Goal: Task Accomplishment & Management: Manage account settings

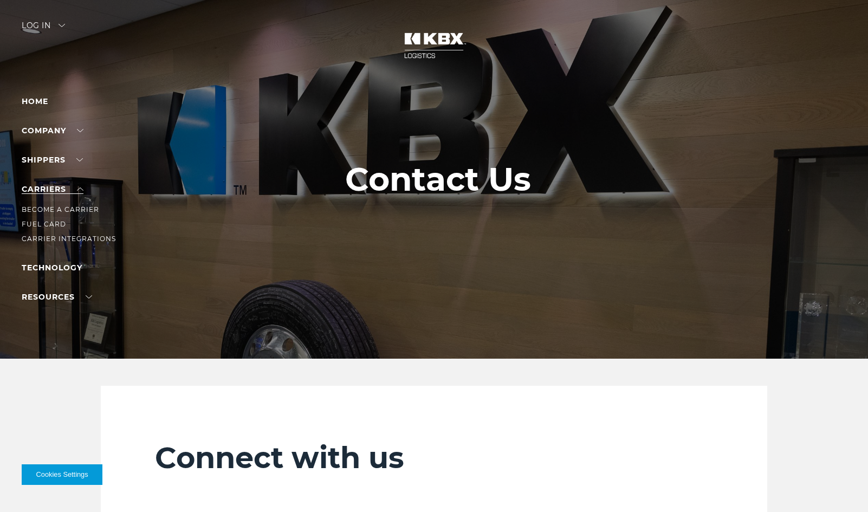
click at [68, 187] on link "Carriers" at bounding box center [53, 189] width 62 height 10
click at [84, 211] on link "Become a Carrier" at bounding box center [60, 209] width 77 height 8
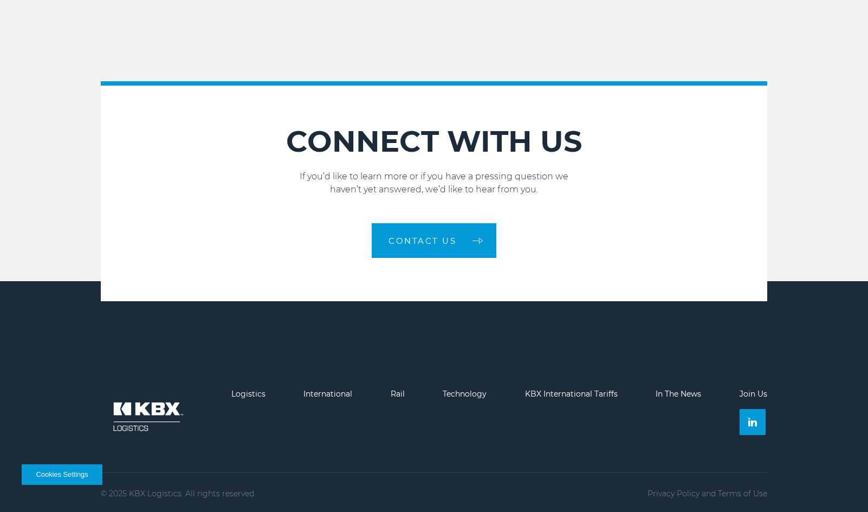
scroll to position [1517, 0]
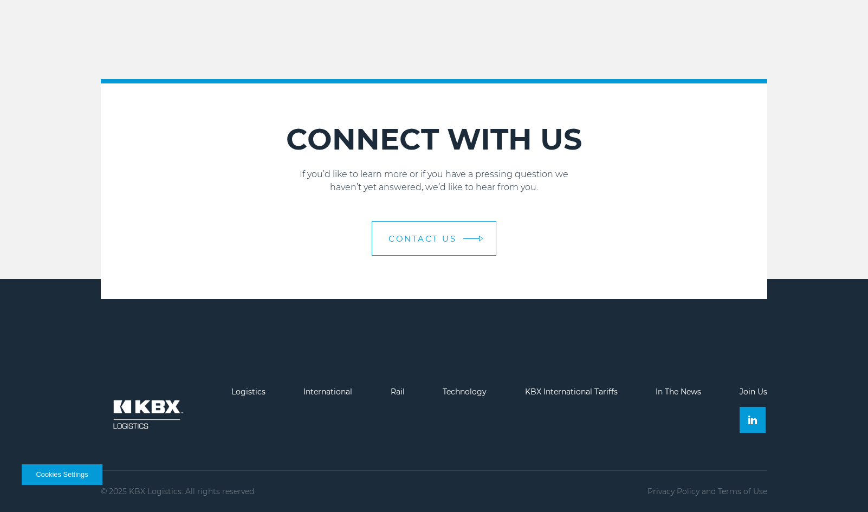
click at [435, 244] on link "Contact Us" at bounding box center [434, 238] width 125 height 35
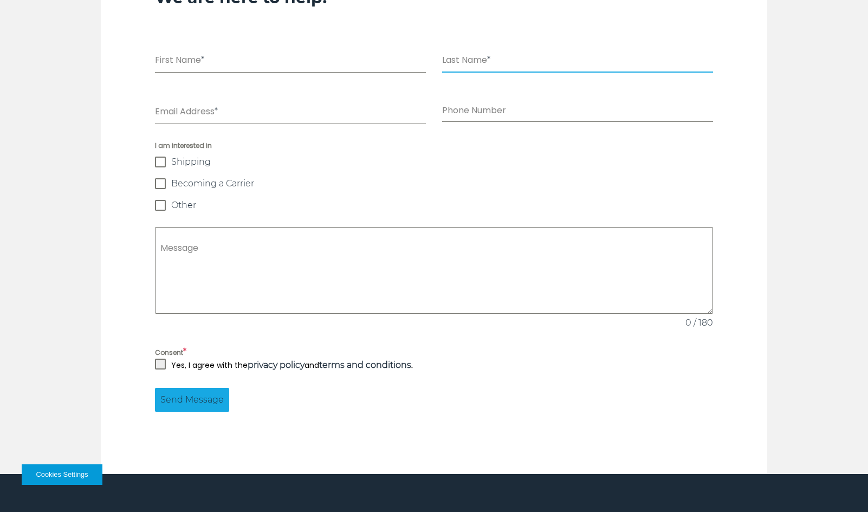
scroll to position [1032, 0]
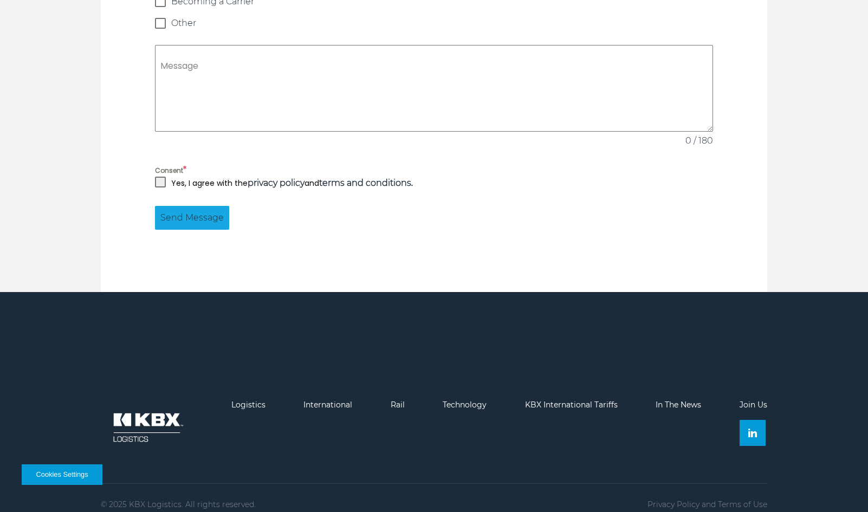
click at [131, 410] on img at bounding box center [147, 427] width 92 height 54
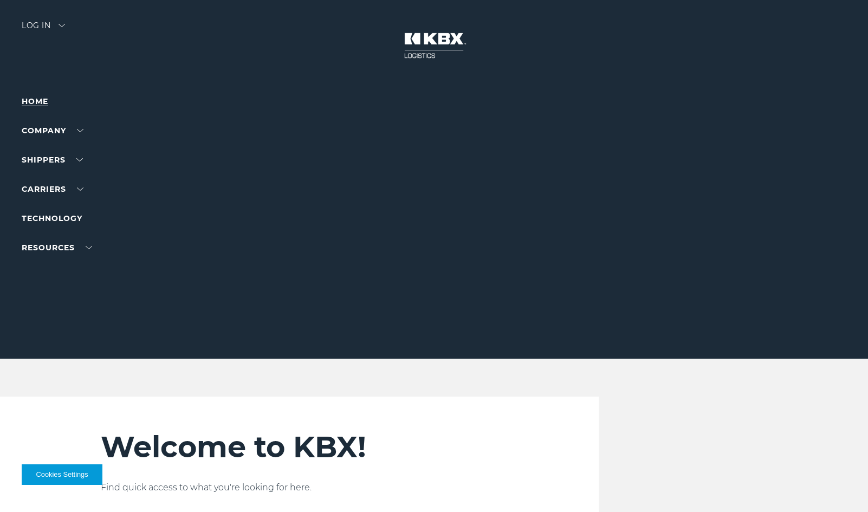
click at [35, 103] on link "Home" at bounding box center [35, 101] width 27 height 10
drag, startPoint x: 105, startPoint y: 378, endPoint x: 297, endPoint y: 346, distance: 194.9
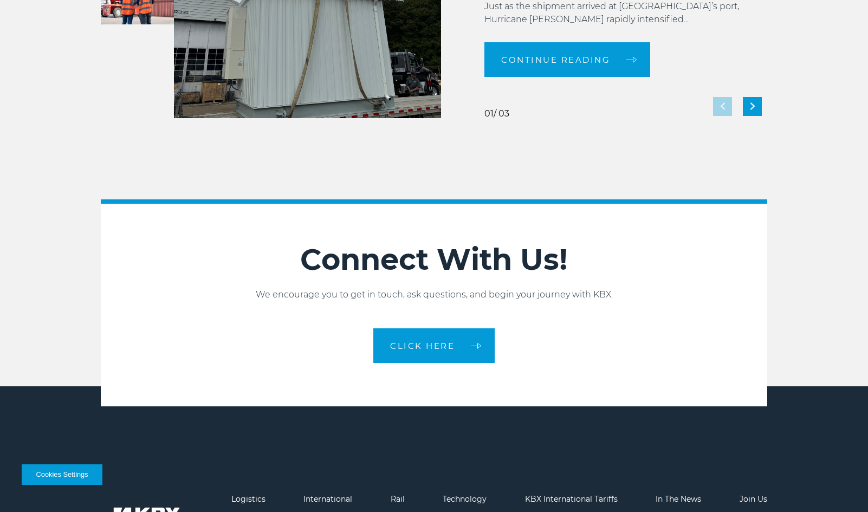
scroll to position [2411, 0]
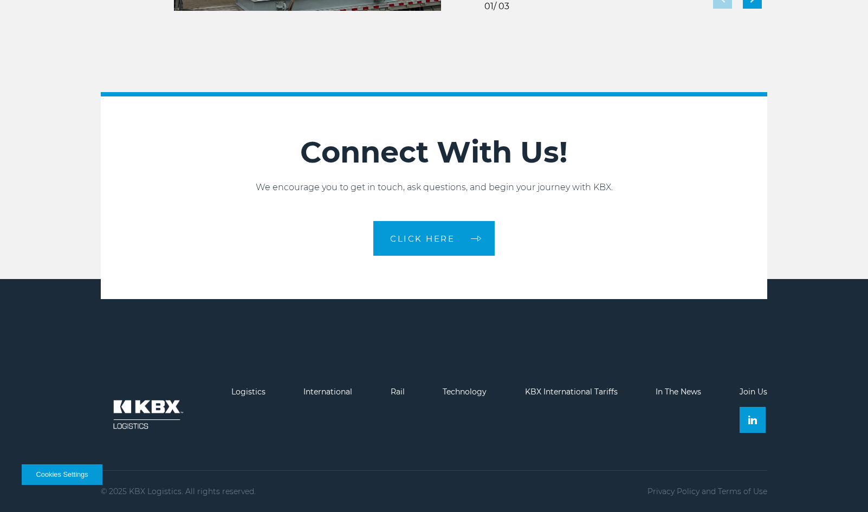
click at [752, 394] on link "Join Us" at bounding box center [753, 392] width 28 height 10
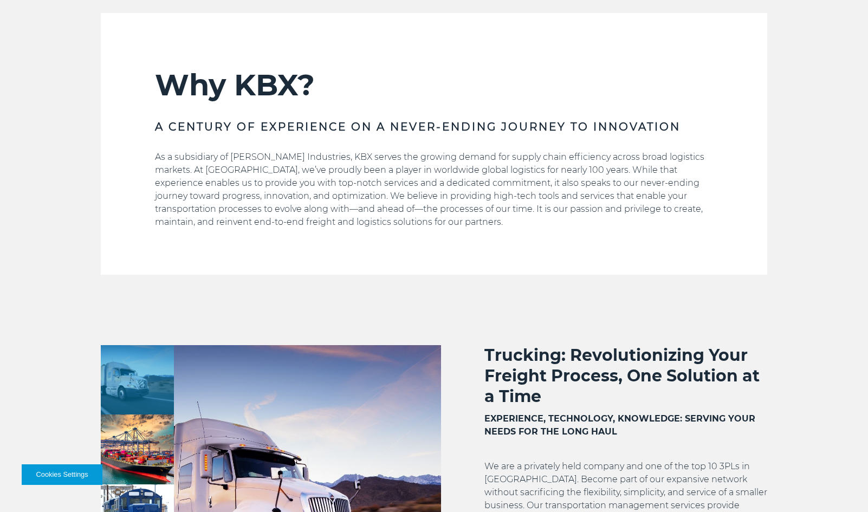
scroll to position [624, 0]
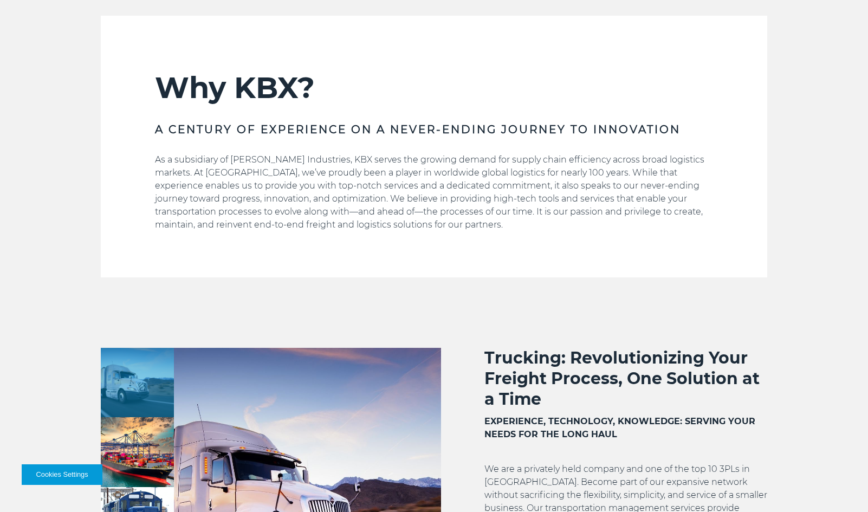
click at [58, 60] on div "Why KBX? A CENTURY OF EXPERIENCE ON A NEVER-ENDING JOURNEY TO INNOVATION As a s…" at bounding box center [434, 147] width 868 height 262
click at [74, 166] on div "Why KBX? A CENTURY OF EXPERIENCE ON A NEVER-ENDING JOURNEY TO INNOVATION As a s…" at bounding box center [434, 147] width 868 height 262
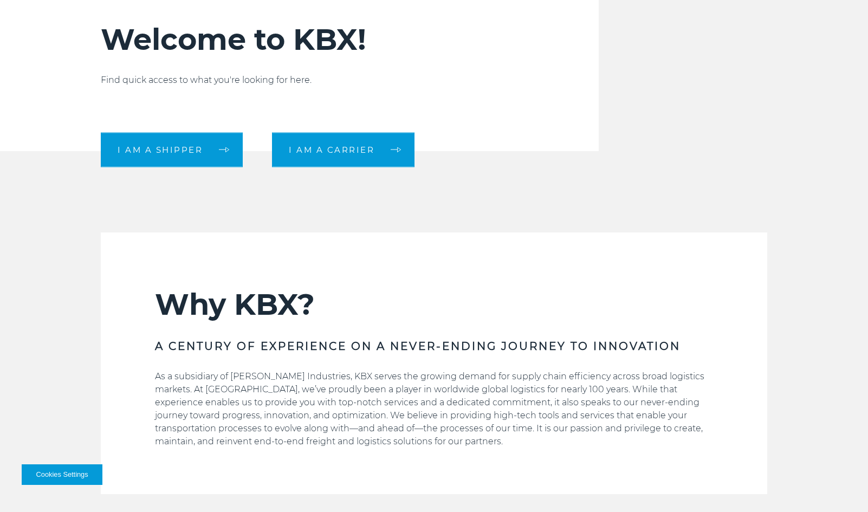
scroll to position [191, 0]
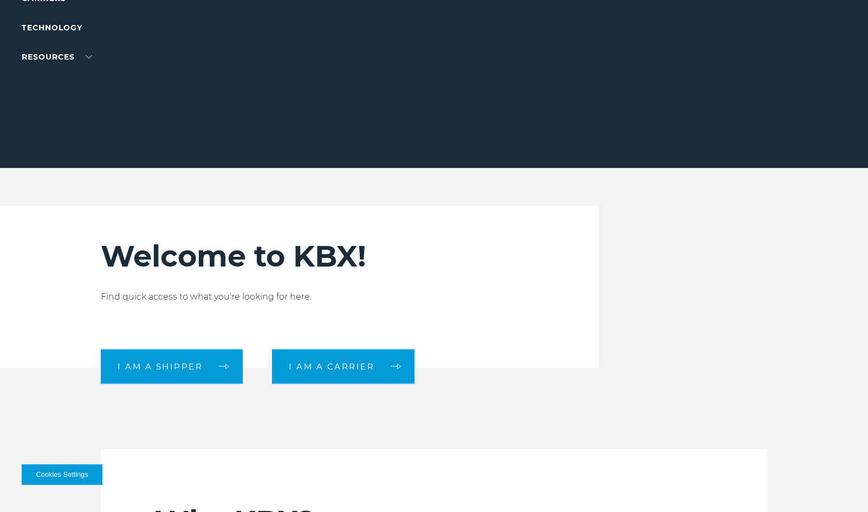
click at [68, 230] on div "Welcome to KBX! Find quick access to what you're looking for here. I am a shipp…" at bounding box center [434, 287] width 868 height 162
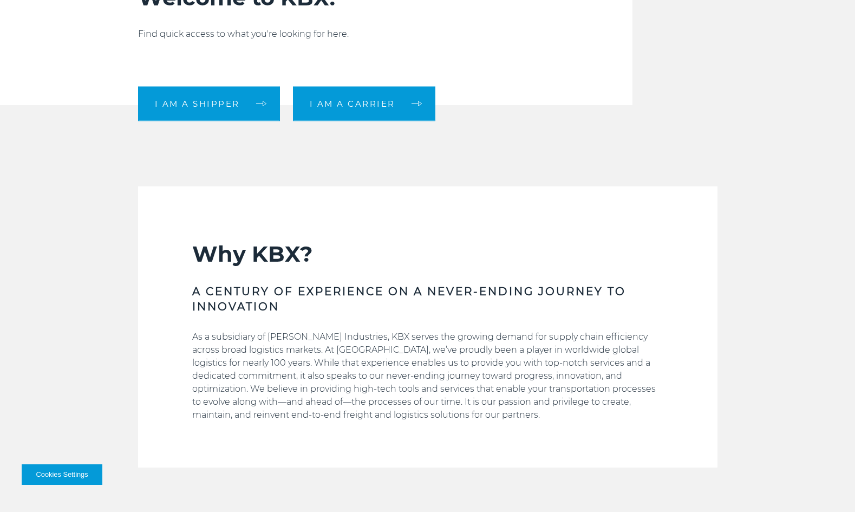
scroll to position [444, 0]
